Goal: Task Accomplishment & Management: Use online tool/utility

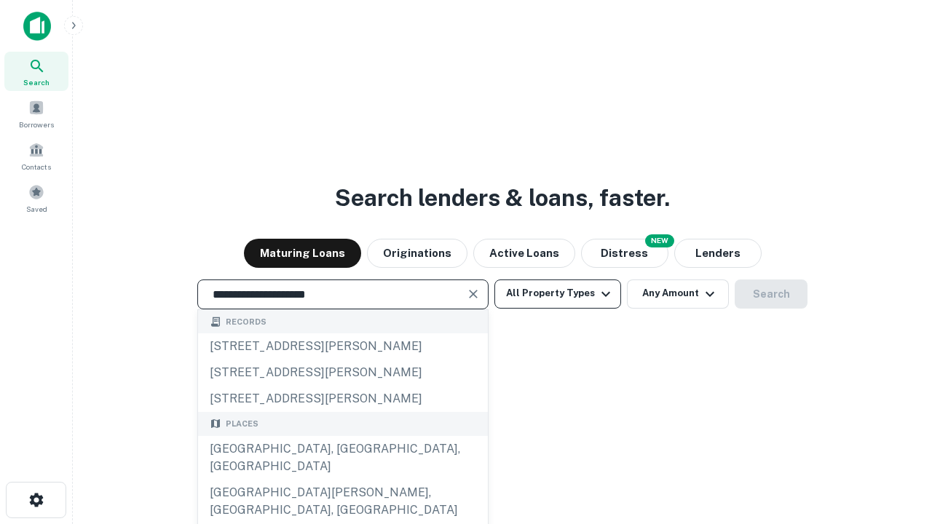
click at [342, 480] on div "[GEOGRAPHIC_DATA], [GEOGRAPHIC_DATA], [GEOGRAPHIC_DATA]" at bounding box center [343, 458] width 290 height 44
type input "**********"
click at [558, 294] on button "All Property Types" at bounding box center [558, 294] width 127 height 29
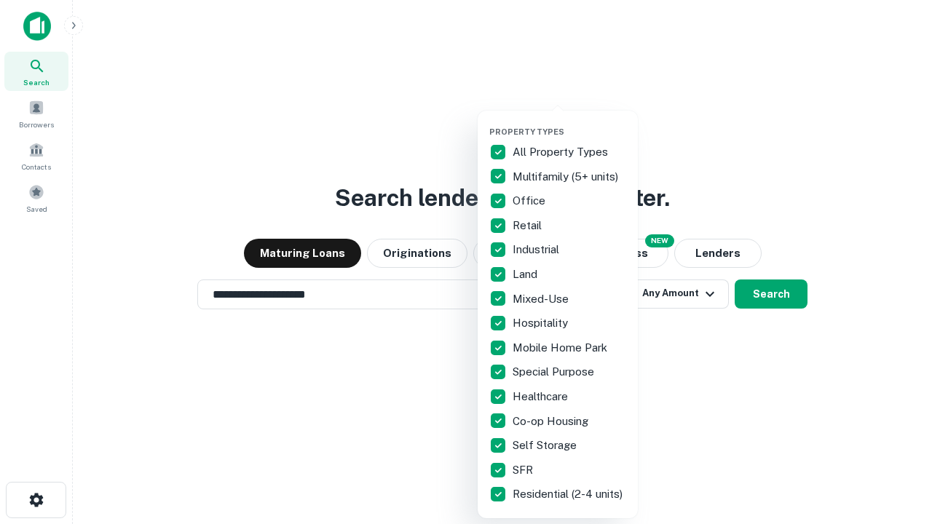
click at [570, 122] on button "button" at bounding box center [569, 122] width 160 height 1
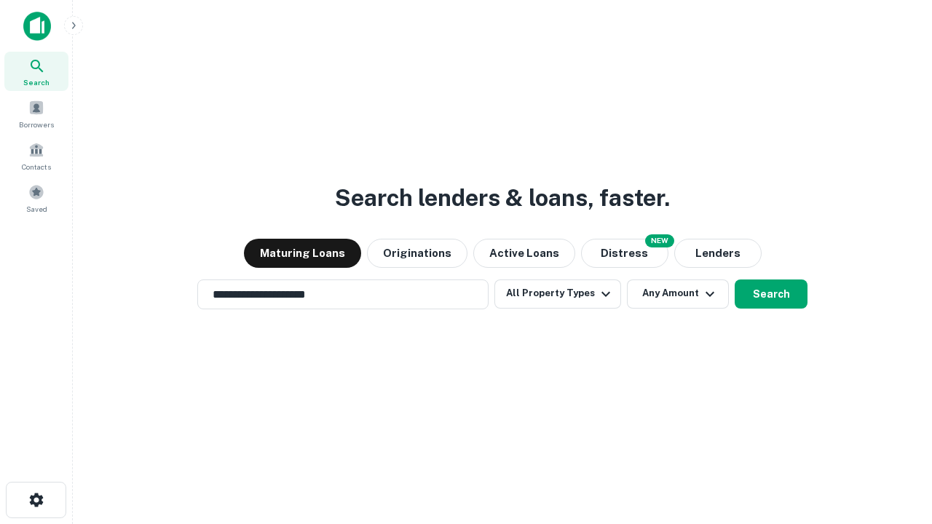
scroll to position [9, 176]
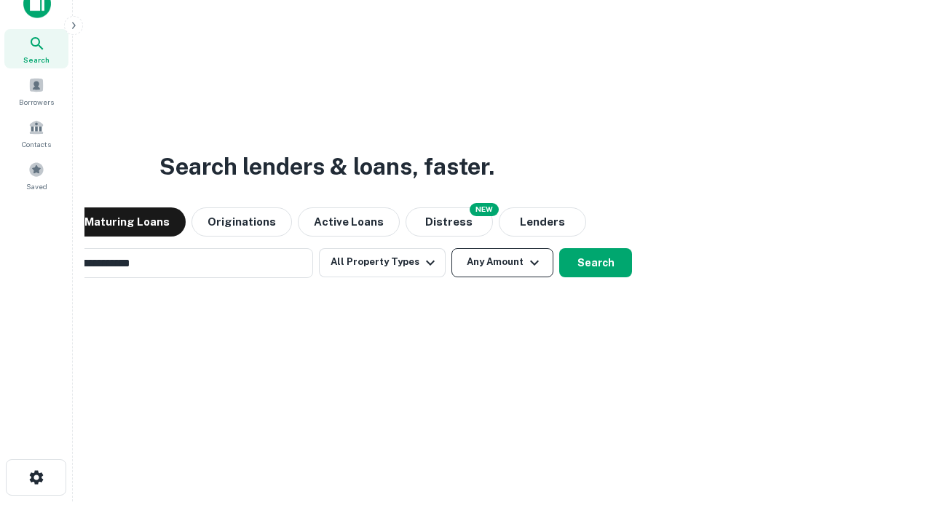
click at [452, 248] on button "Any Amount" at bounding box center [503, 262] width 102 height 29
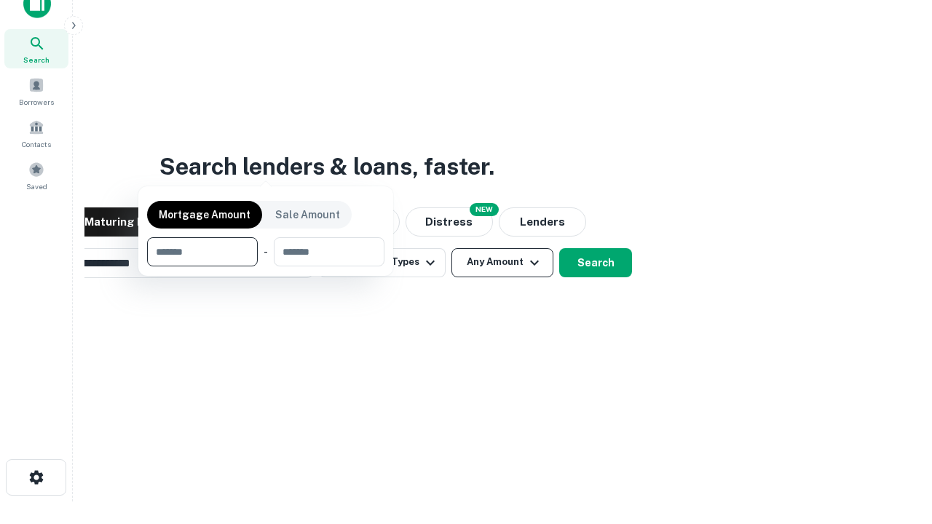
scroll to position [23, 0]
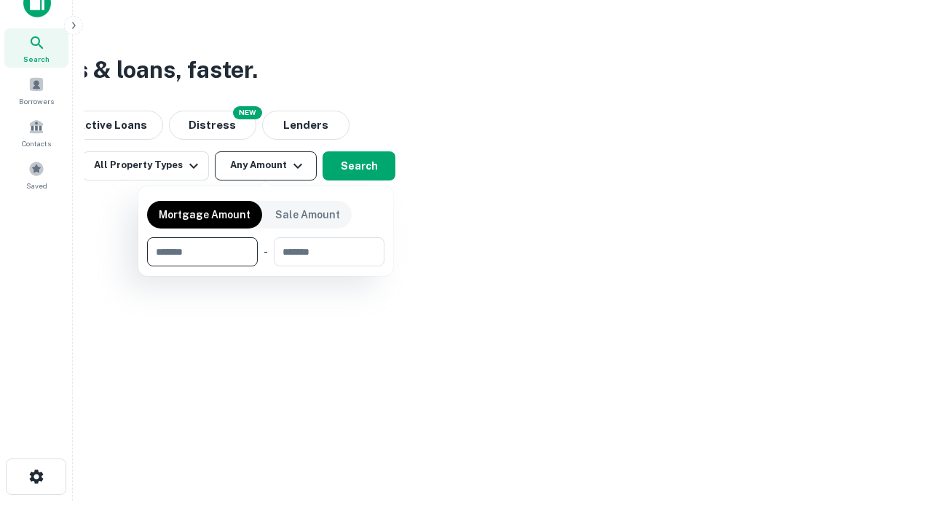
type input "*******"
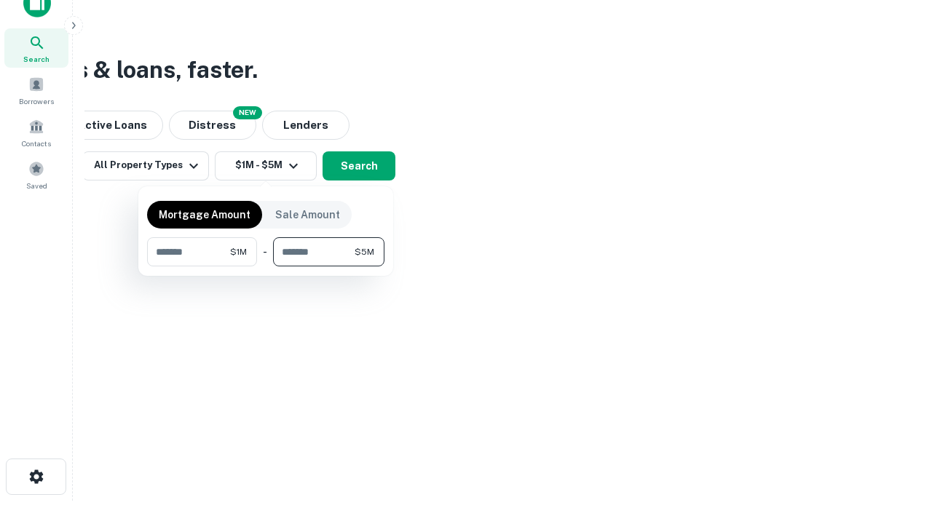
type input "*******"
click at [266, 267] on button "button" at bounding box center [265, 267] width 237 height 1
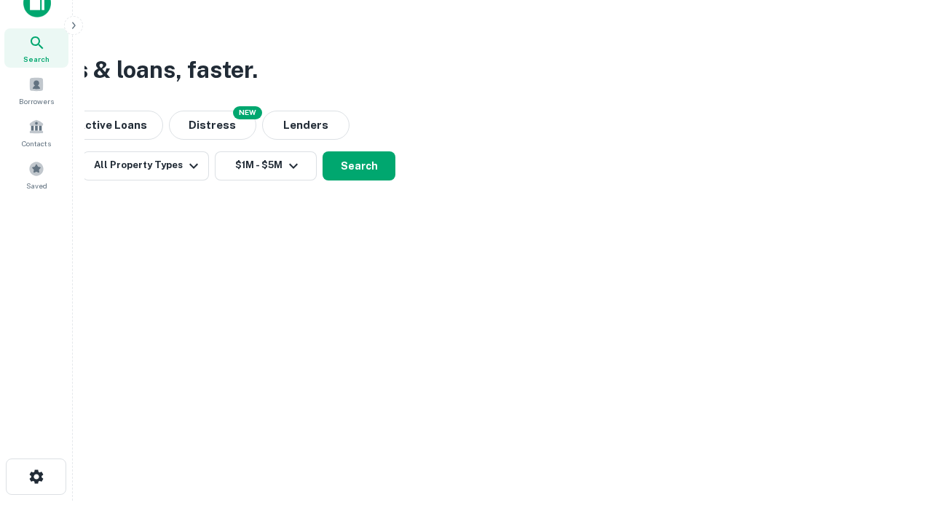
scroll to position [9, 269]
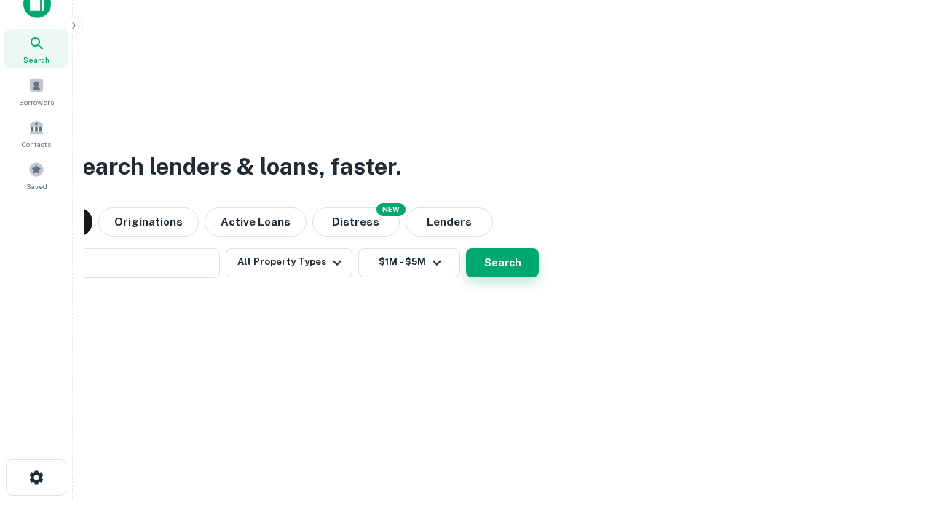
click at [466, 248] on button "Search" at bounding box center [502, 262] width 73 height 29
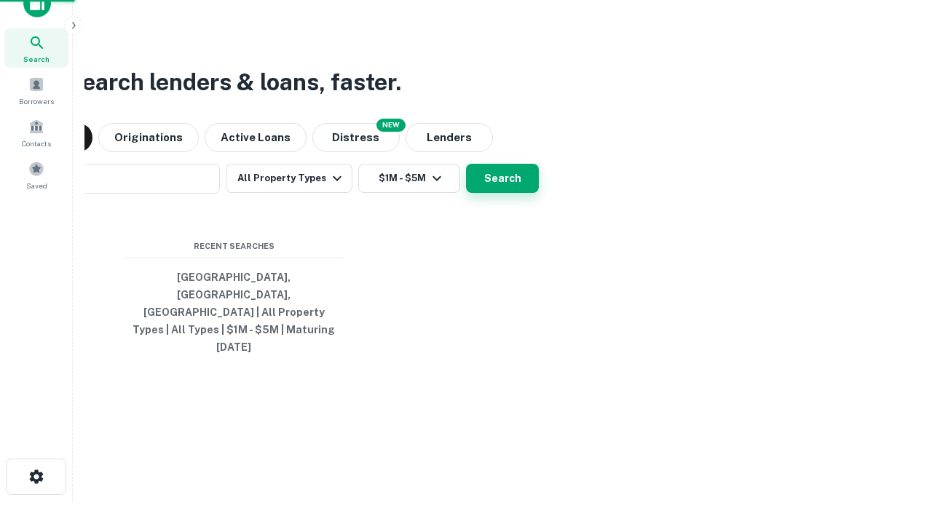
scroll to position [39, 412]
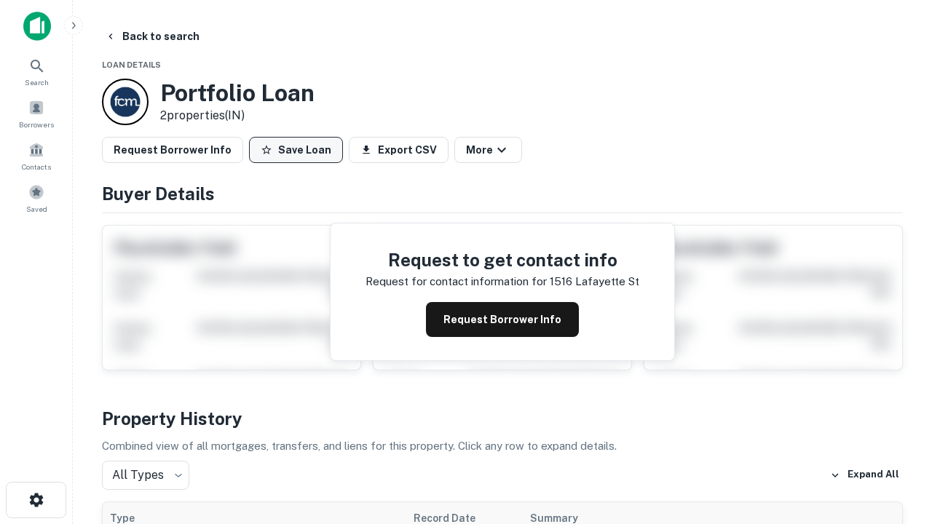
click at [296, 150] on button "Save Loan" at bounding box center [296, 150] width 94 height 26
click at [299, 150] on button "Loan Saved" at bounding box center [299, 150] width 101 height 26
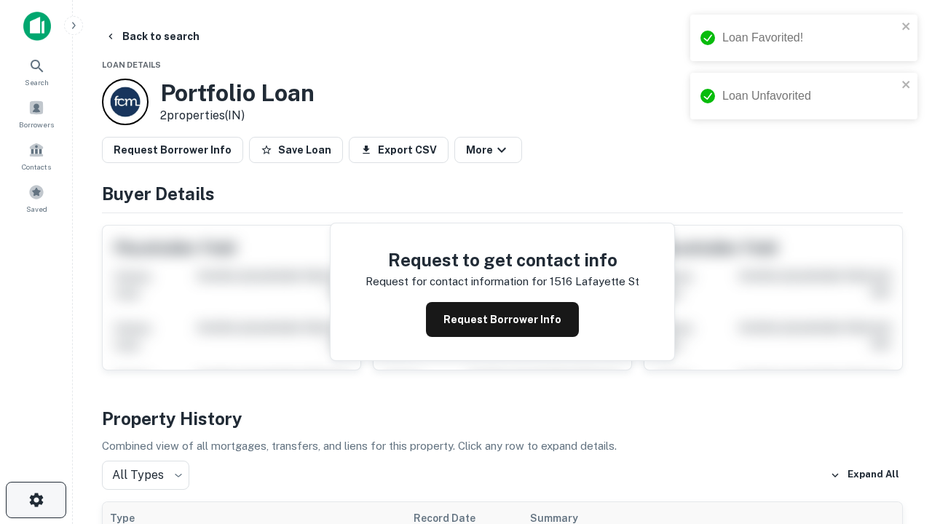
click at [36, 500] on icon "button" at bounding box center [36, 500] width 17 height 17
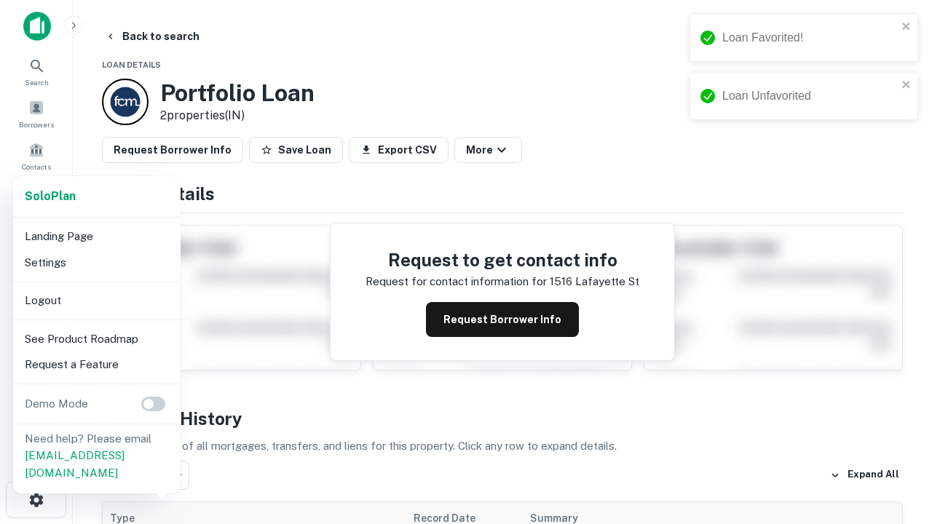
click at [96, 300] on li "Logout" at bounding box center [97, 301] width 156 height 26
